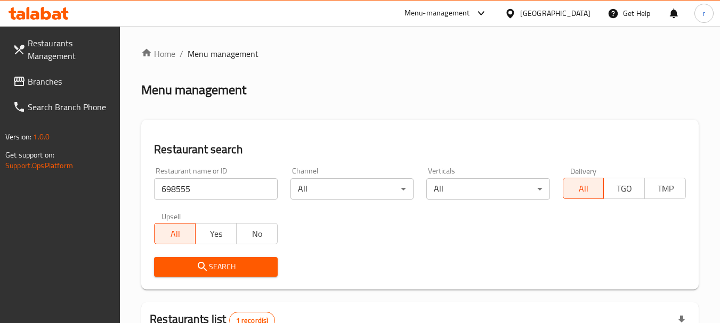
click at [51, 86] on span "Branches" at bounding box center [70, 81] width 84 height 13
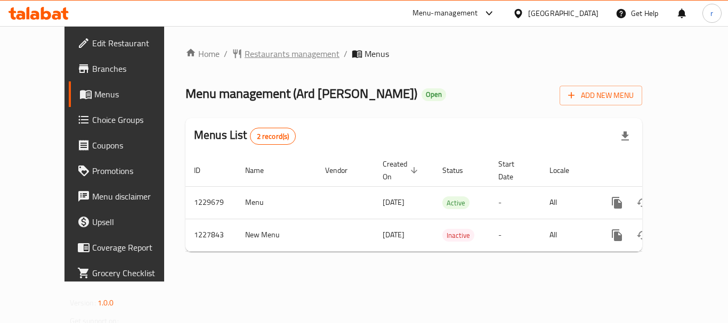
click at [245, 55] on span "Restaurants management" at bounding box center [292, 53] width 95 height 13
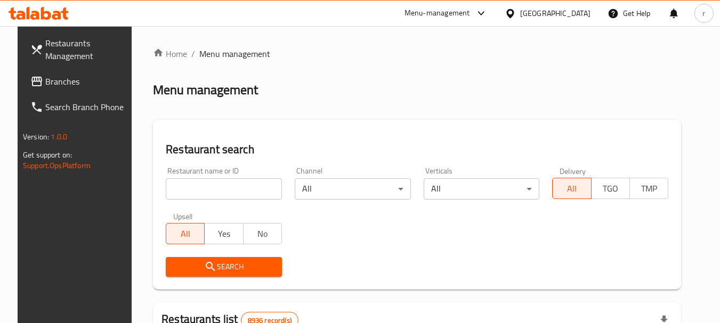
click at [209, 191] on input "search" at bounding box center [224, 189] width 116 height 21
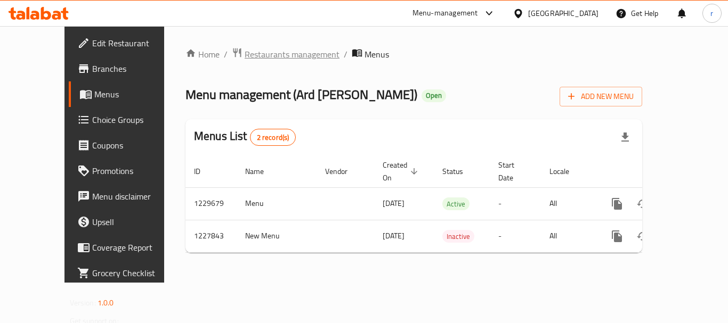
click at [245, 55] on span "Restaurants management" at bounding box center [292, 54] width 95 height 13
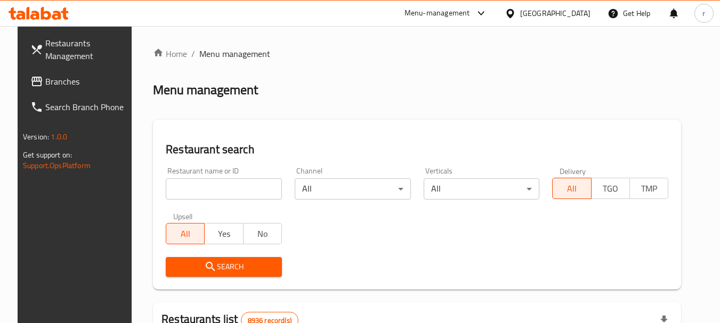
click at [194, 183] on input "search" at bounding box center [224, 189] width 116 height 21
paste input "676208"
type input "676208"
click at [216, 266] on span "Search" at bounding box center [223, 267] width 99 height 13
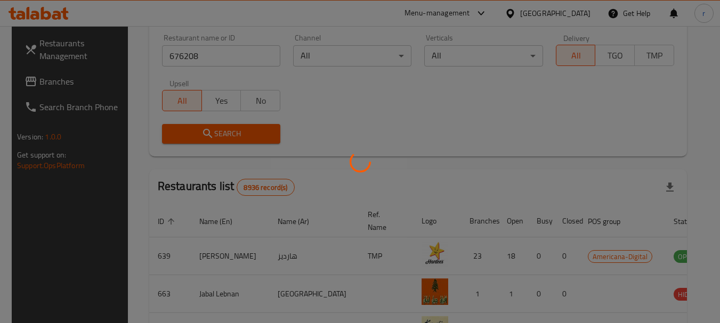
scroll to position [152, 0]
